Goal: Transaction & Acquisition: Purchase product/service

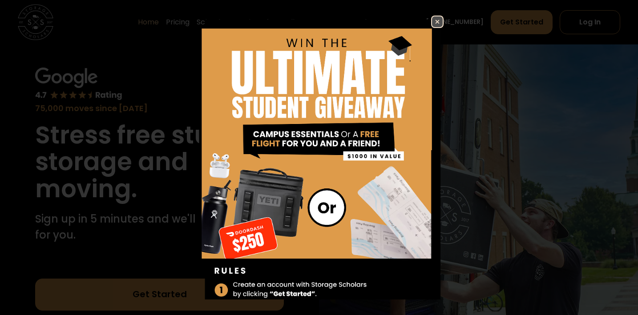
scroll to position [53, 0]
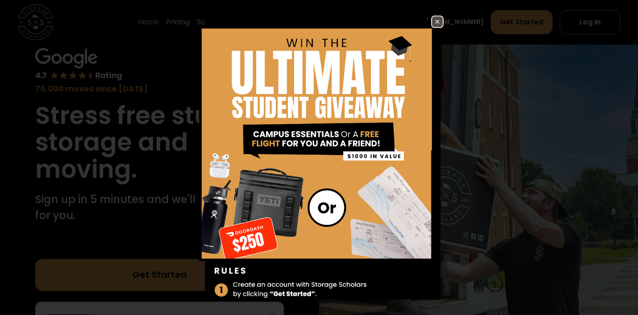
click at [435, 19] on img at bounding box center [437, 21] width 11 height 11
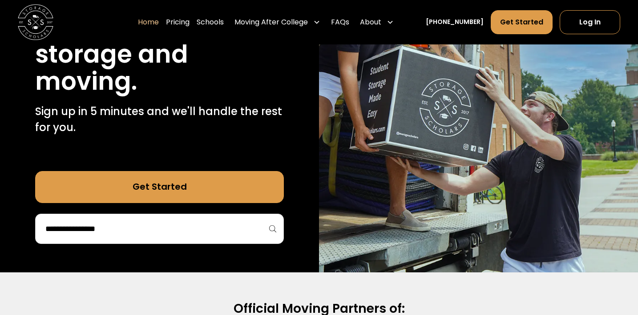
scroll to position [138, 0]
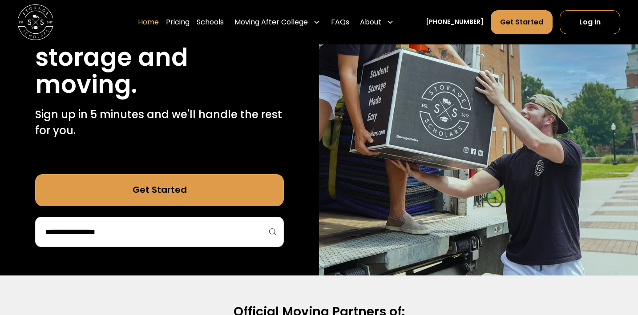
click at [196, 226] on input "search" at bounding box center [159, 232] width 230 height 15
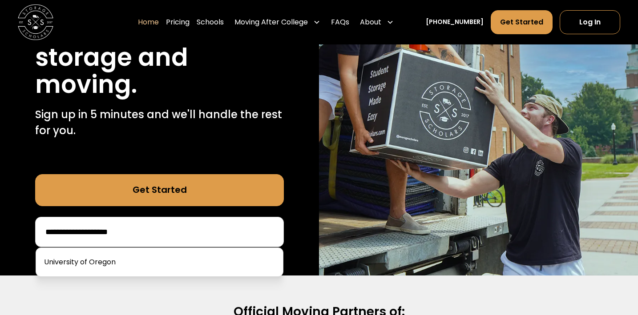
type input "**********"
click at [120, 265] on link at bounding box center [160, 263] width 240 height 20
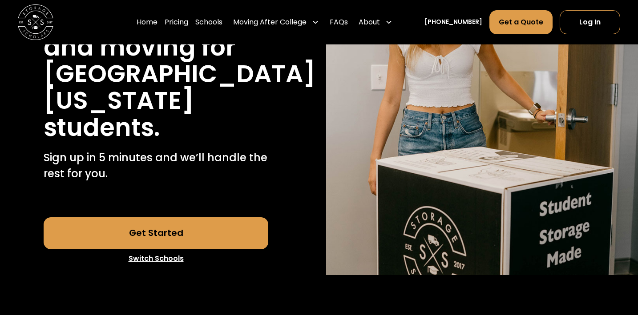
scroll to position [178, 0]
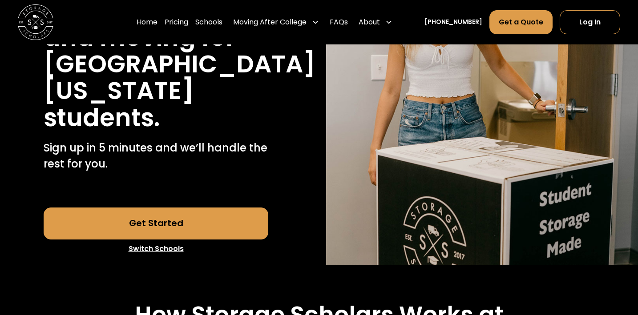
click at [197, 225] on link "Get Started" at bounding box center [156, 224] width 225 height 32
